Goal: Task Accomplishment & Management: Complete application form

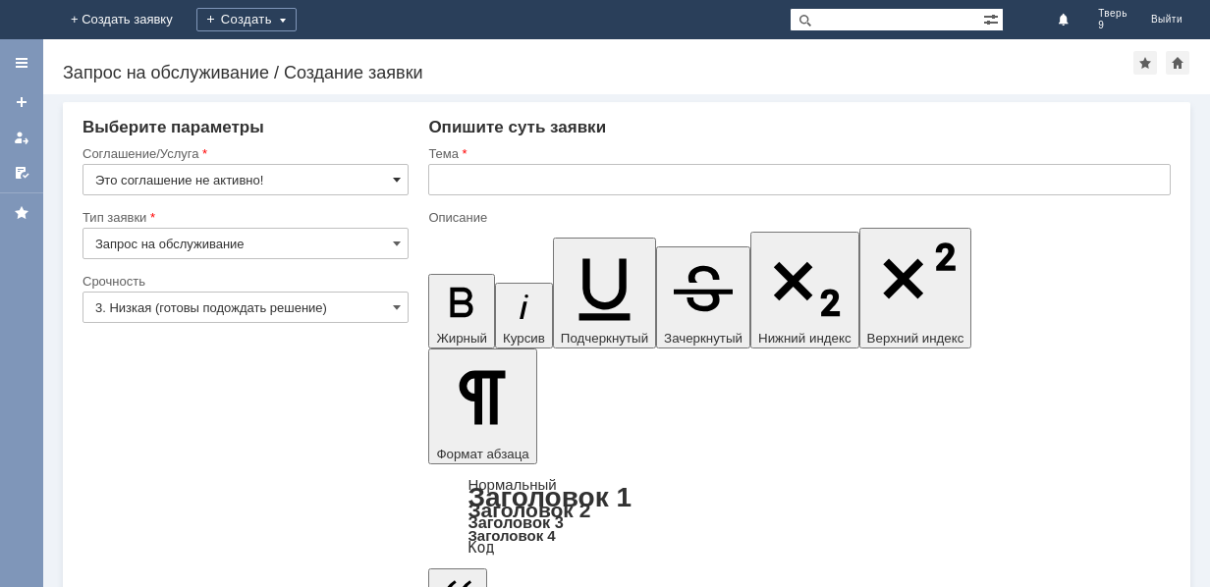
click at [394, 179] on span at bounding box center [397, 180] width 8 height 16
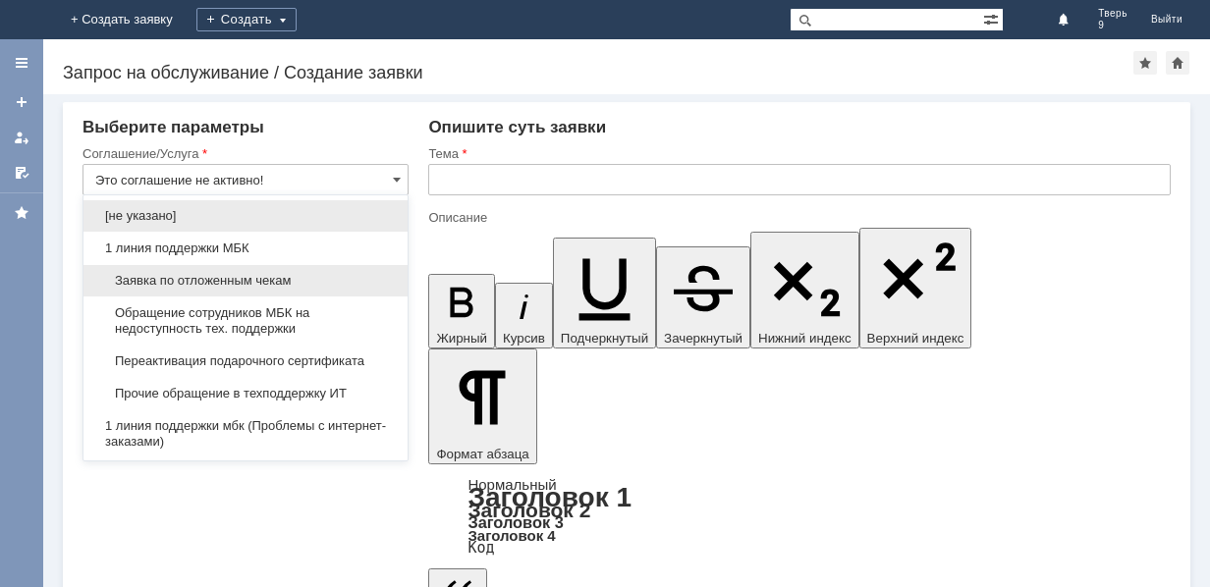
click at [323, 272] on div "Заявка по отложенным чекам" at bounding box center [246, 280] width 324 height 31
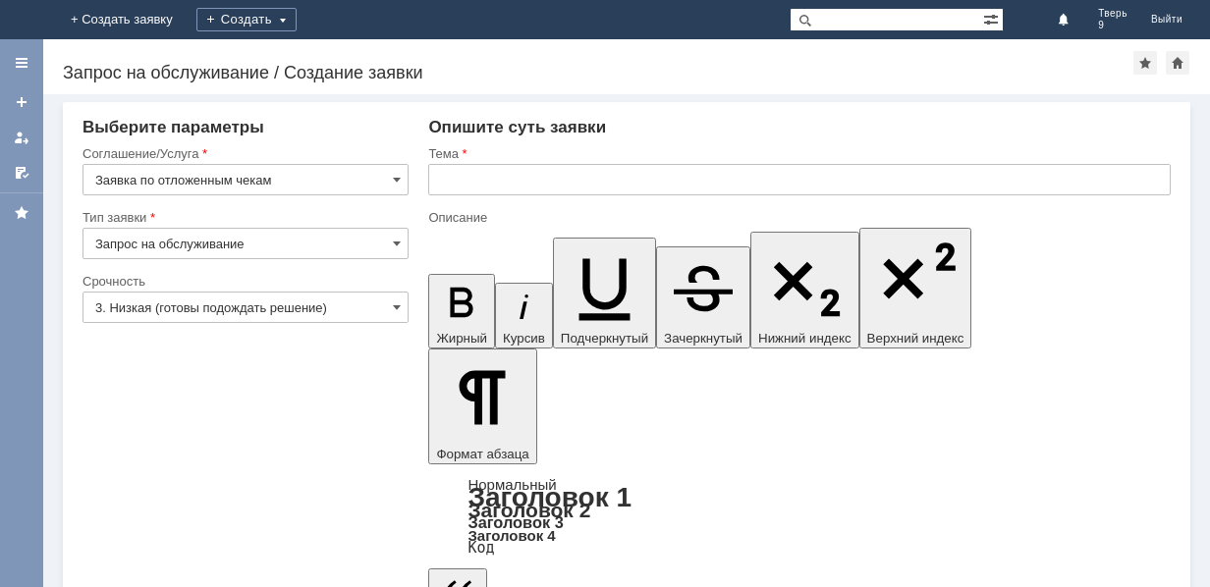
type input "Заявка по отложенным чекам"
click at [469, 182] on input "text" at bounding box center [799, 179] width 743 height 31
type input "оч"
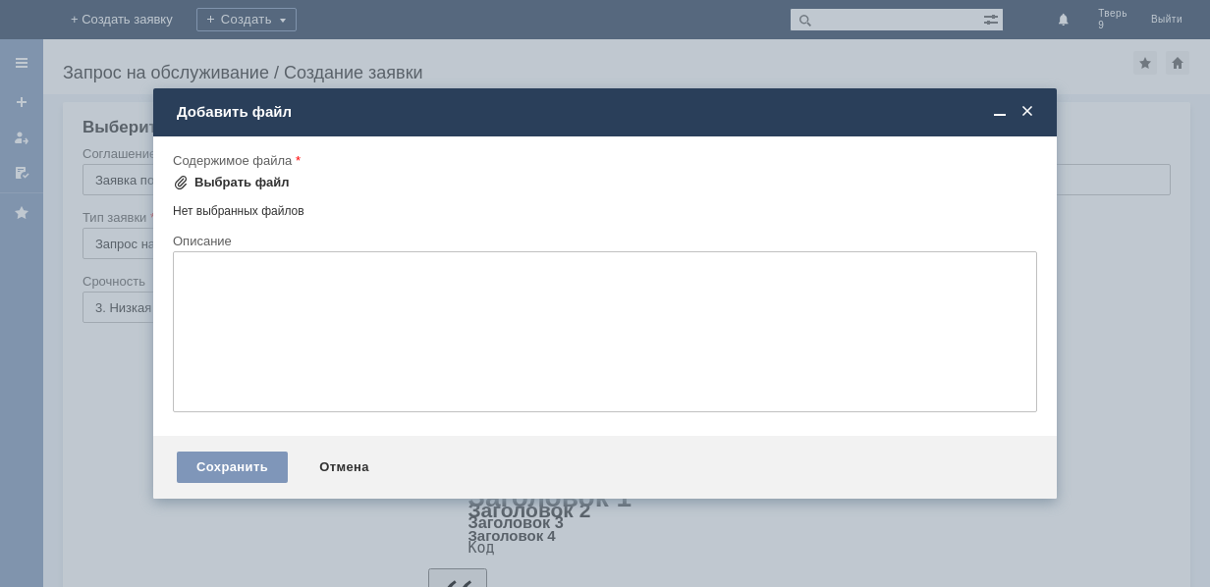
click at [250, 177] on div "Выбрать файл" at bounding box center [242, 183] width 95 height 16
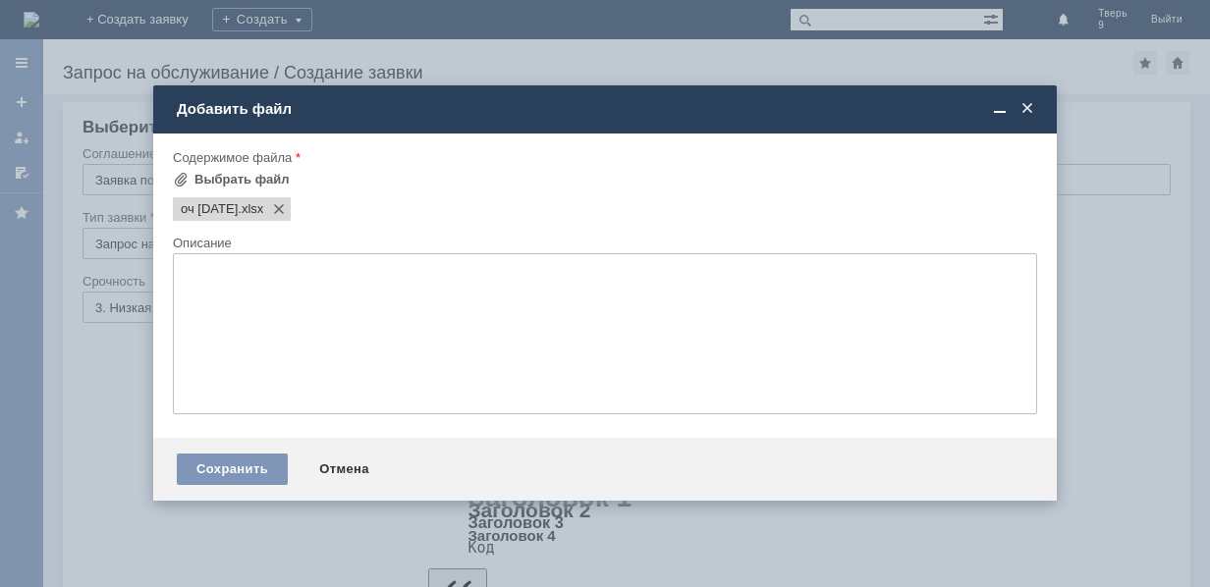
click at [1030, 108] on span at bounding box center [1028, 109] width 20 height 18
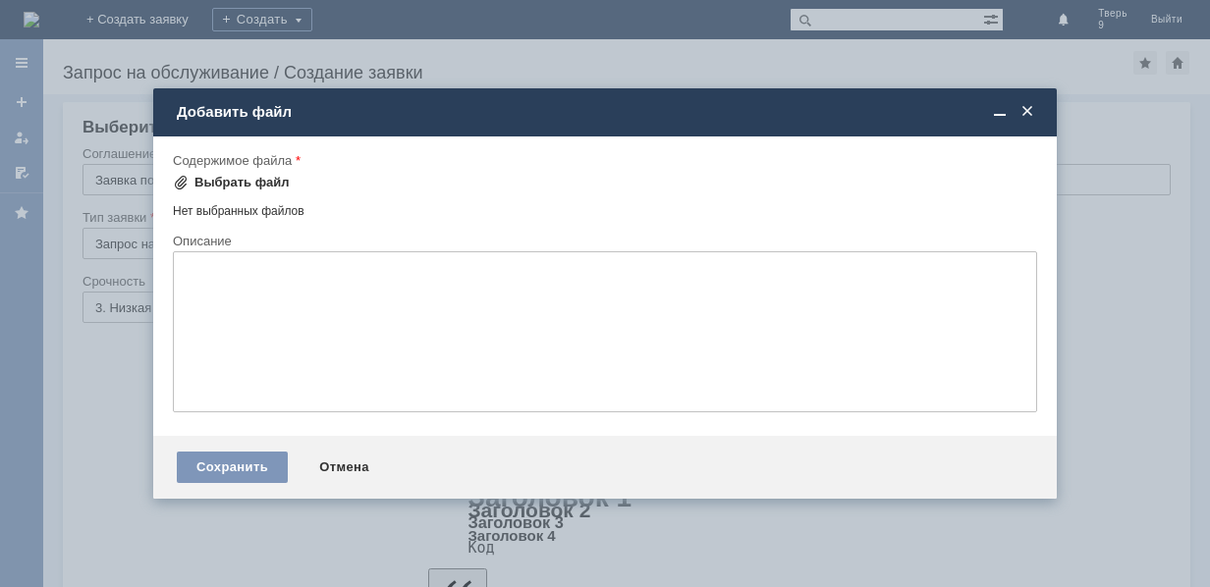
click at [228, 183] on div "Выбрать файл" at bounding box center [242, 183] width 95 height 16
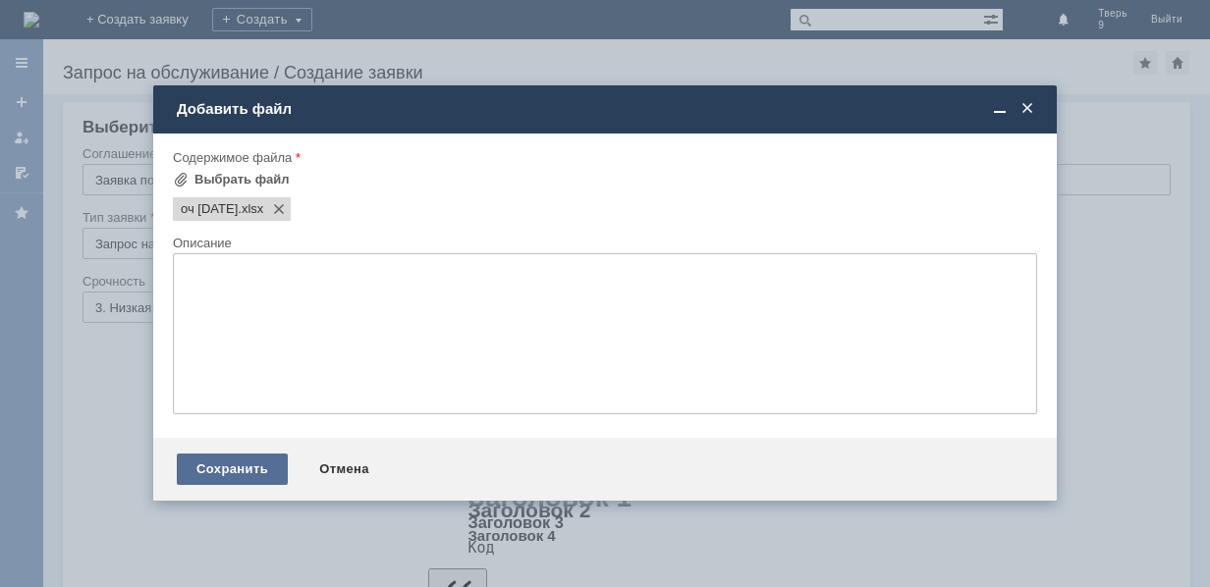
click at [261, 473] on div "Сохранить" at bounding box center [232, 469] width 111 height 31
